Goal: Task Accomplishment & Management: Manage account settings

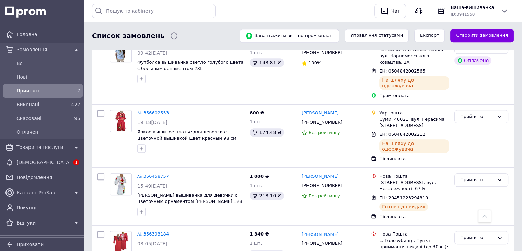
scroll to position [331, 0]
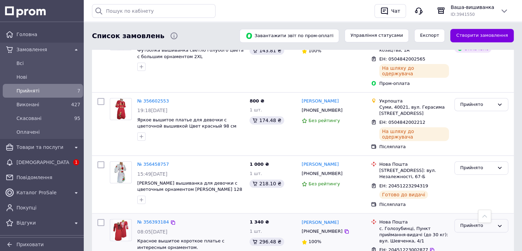
click at [497, 223] on icon at bounding box center [499, 225] width 5 height 5
click at [474, 233] on li "Виконано" at bounding box center [481, 239] width 53 height 13
click at [39, 163] on span "[DEMOGRAPHIC_DATA]" at bounding box center [42, 162] width 53 height 7
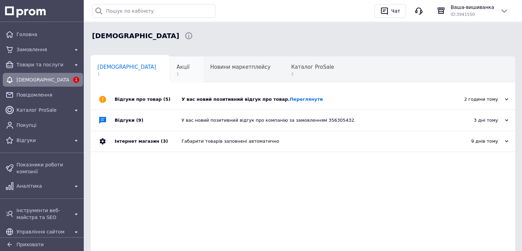
click at [177, 69] on span "Акції" at bounding box center [183, 67] width 13 height 6
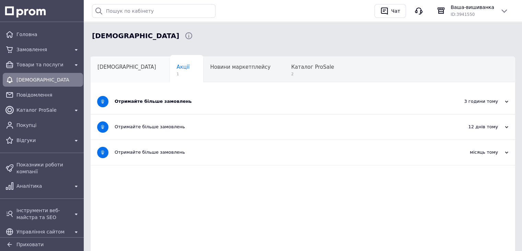
click at [123, 69] on span "[DEMOGRAPHIC_DATA]" at bounding box center [126, 67] width 59 height 6
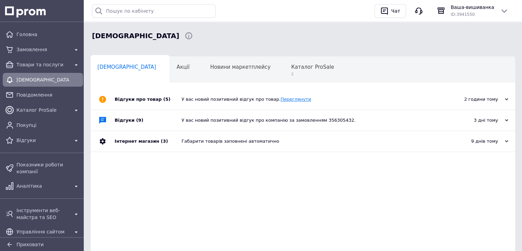
click at [286, 98] on link "Переглянути" at bounding box center [295, 98] width 31 height 5
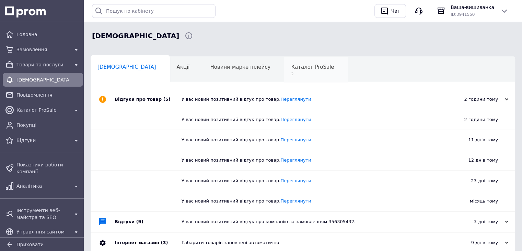
click at [284, 62] on div "Каталог ProSale 2" at bounding box center [316, 70] width 64 height 26
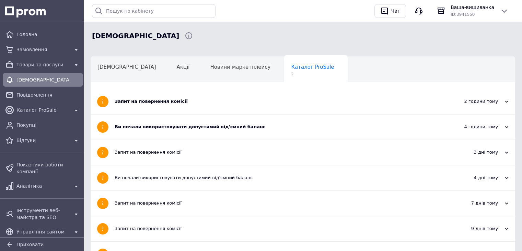
click at [199, 127] on div "Ви почали використовувати допустимий від'ємний баланс" at bounding box center [277, 127] width 325 height 6
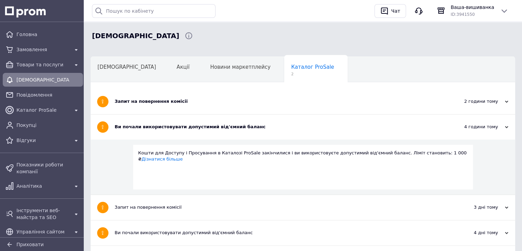
click at [199, 127] on div "Ви почали використовувати допустимий від'ємний баланс" at bounding box center [277, 127] width 325 height 6
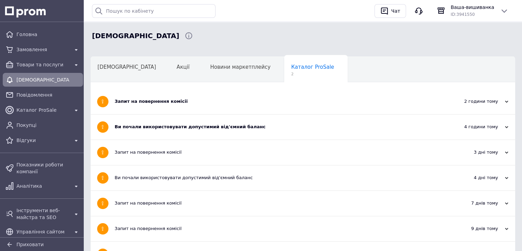
click at [202, 111] on div "Запит на повернення комісії" at bounding box center [277, 101] width 325 height 25
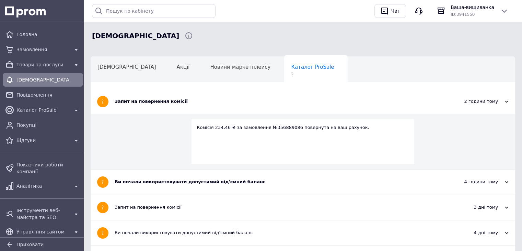
click at [202, 104] on div "Запит на повернення комісії" at bounding box center [277, 101] width 325 height 25
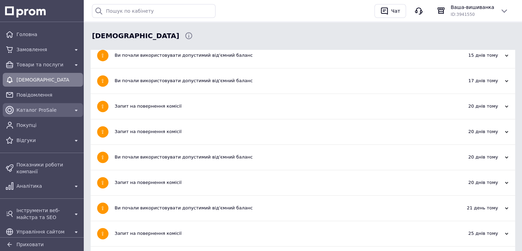
click at [19, 109] on span "Каталог ProSale" at bounding box center [42, 109] width 53 height 7
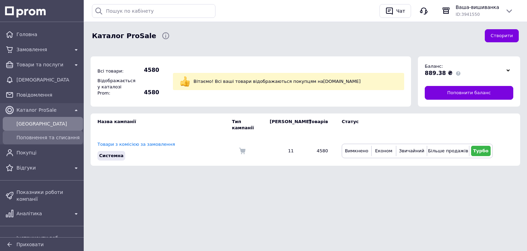
click at [49, 136] on span "Поповнення та списання" at bounding box center [48, 137] width 64 height 7
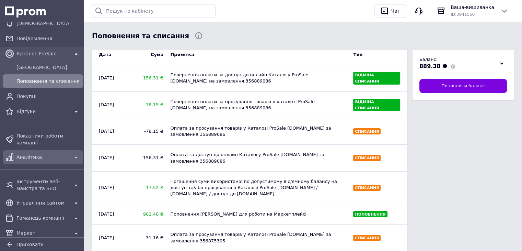
scroll to position [69, 0]
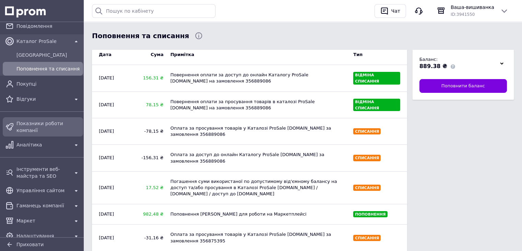
click at [34, 122] on span "Показники роботи компанії" at bounding box center [48, 127] width 64 height 14
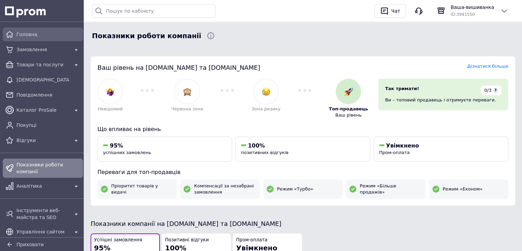
click at [16, 30] on div "Головна" at bounding box center [48, 35] width 67 height 10
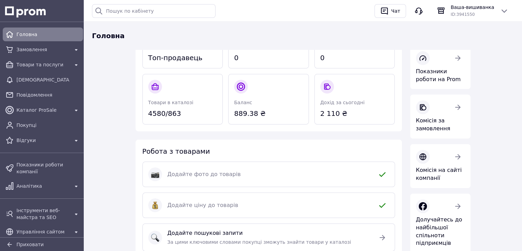
scroll to position [137, 0]
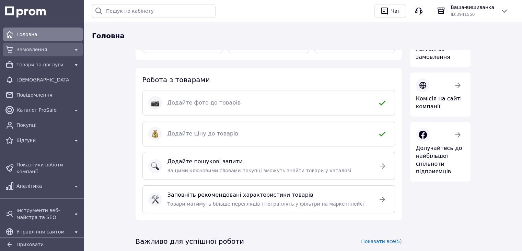
click at [26, 50] on span "Замовлення" at bounding box center [42, 49] width 53 height 7
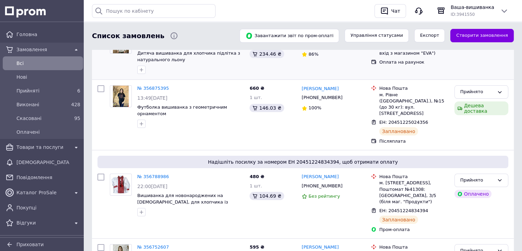
scroll to position [103, 0]
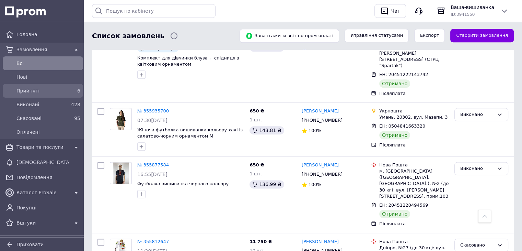
click at [27, 89] on span "Прийняті" at bounding box center [41, 90] width 50 height 7
